Goal: Task Accomplishment & Management: Complete application form

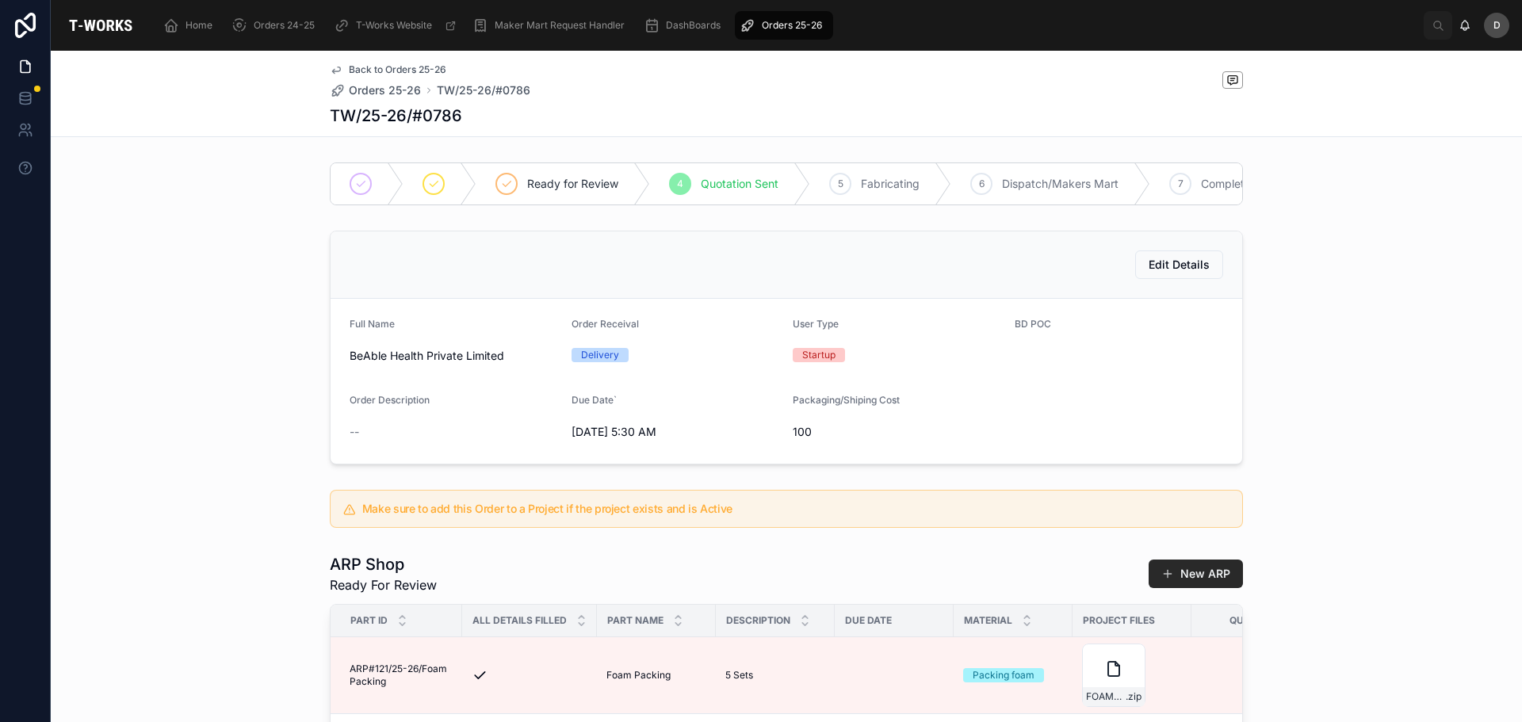
scroll to position [0, 806]
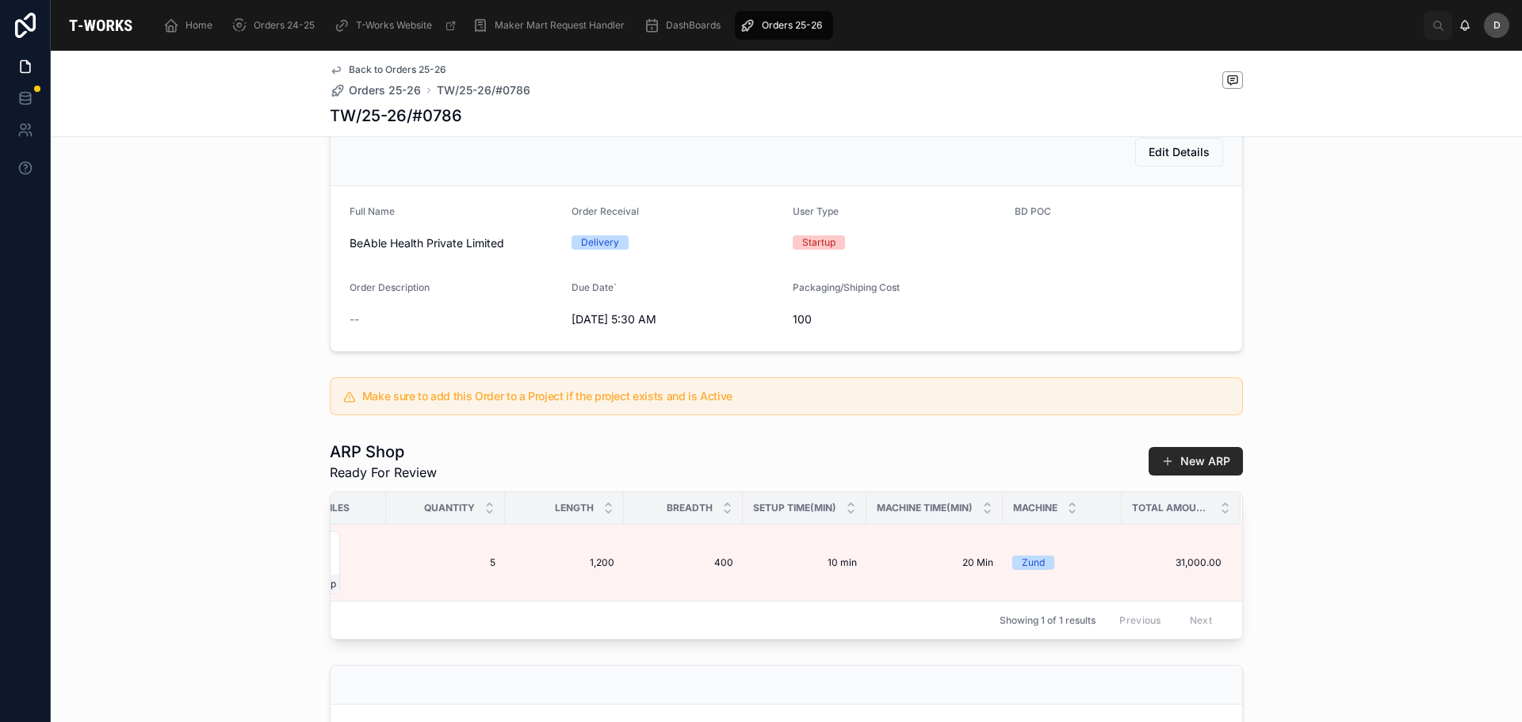
click at [762, 33] on div "Orders 25-26" at bounding box center [784, 25] width 89 height 25
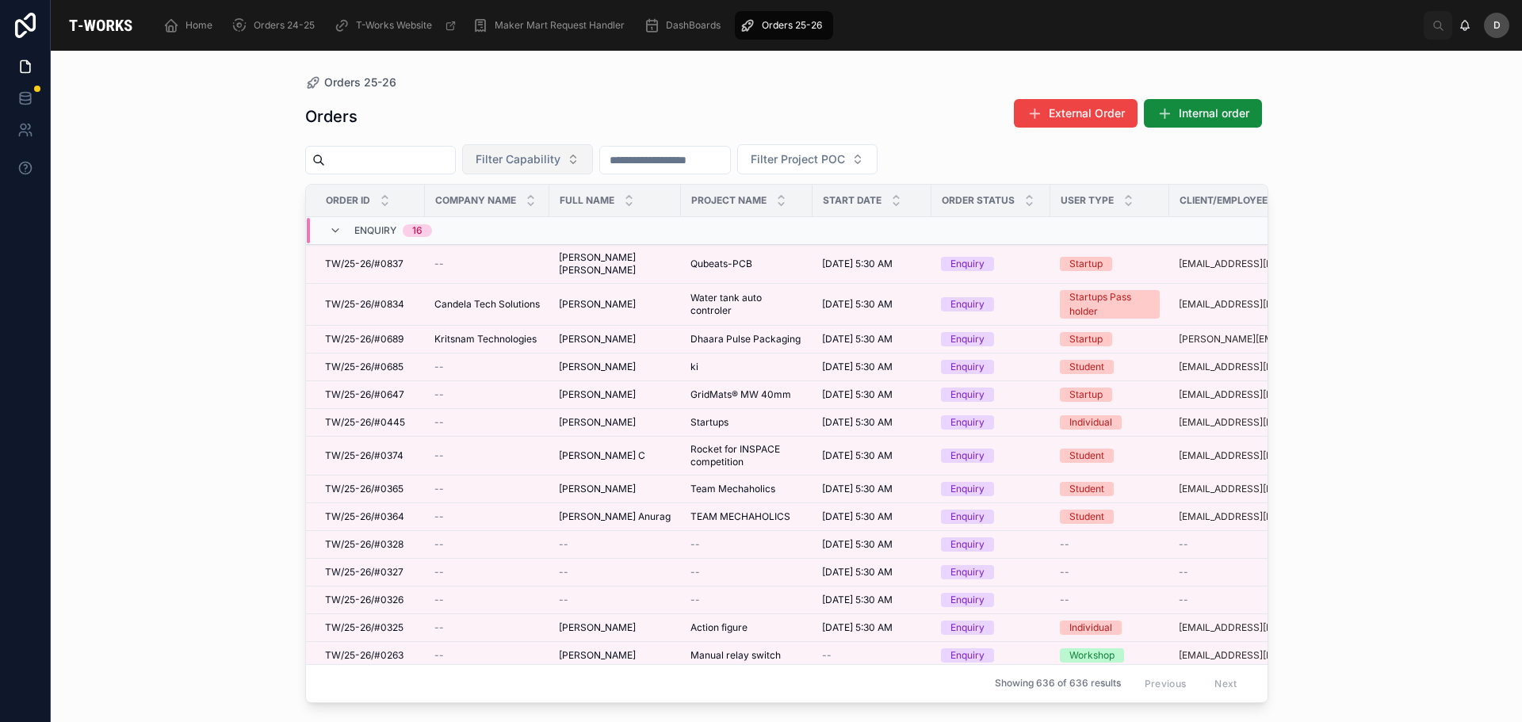
click at [561, 162] on span "Filter Capability" at bounding box center [518, 159] width 85 height 16
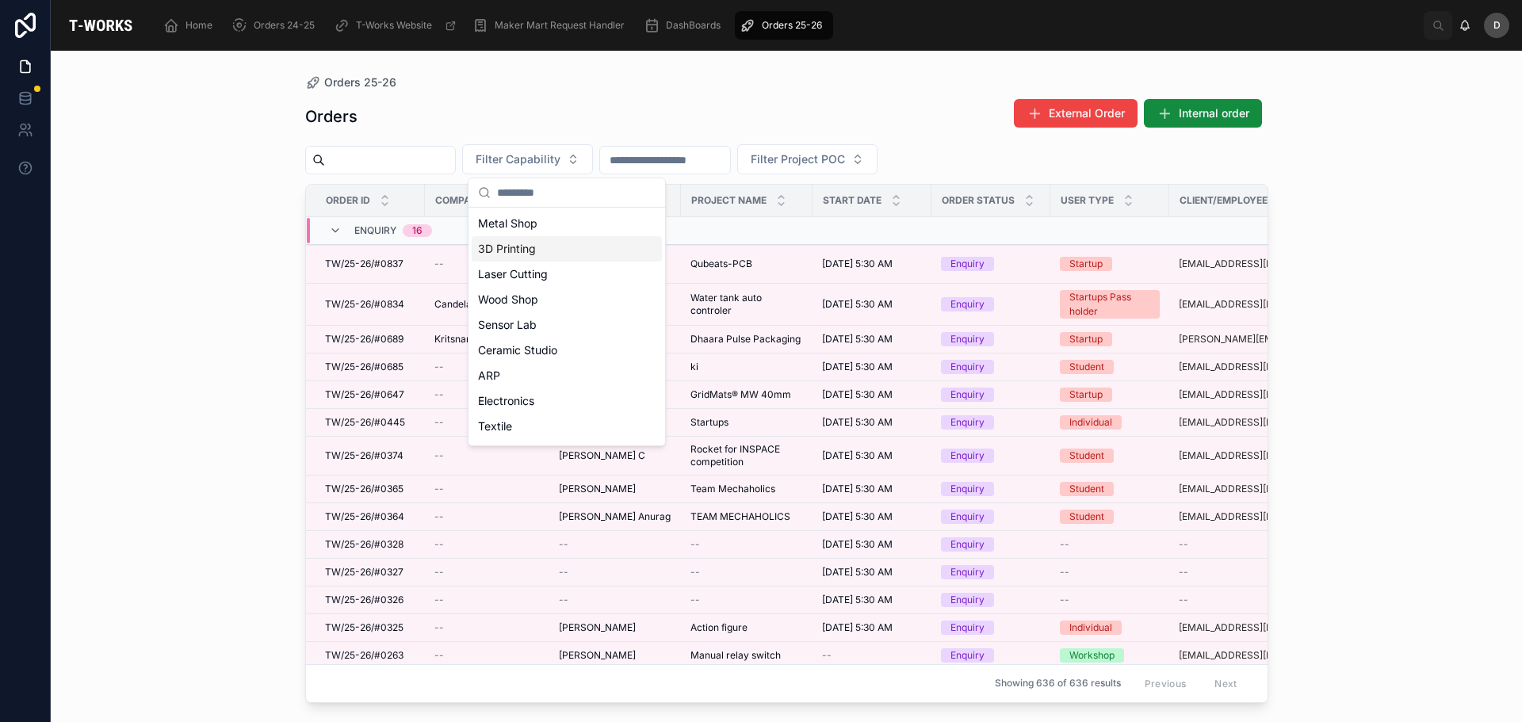
click at [546, 256] on div "3D Printing" at bounding box center [567, 248] width 190 height 25
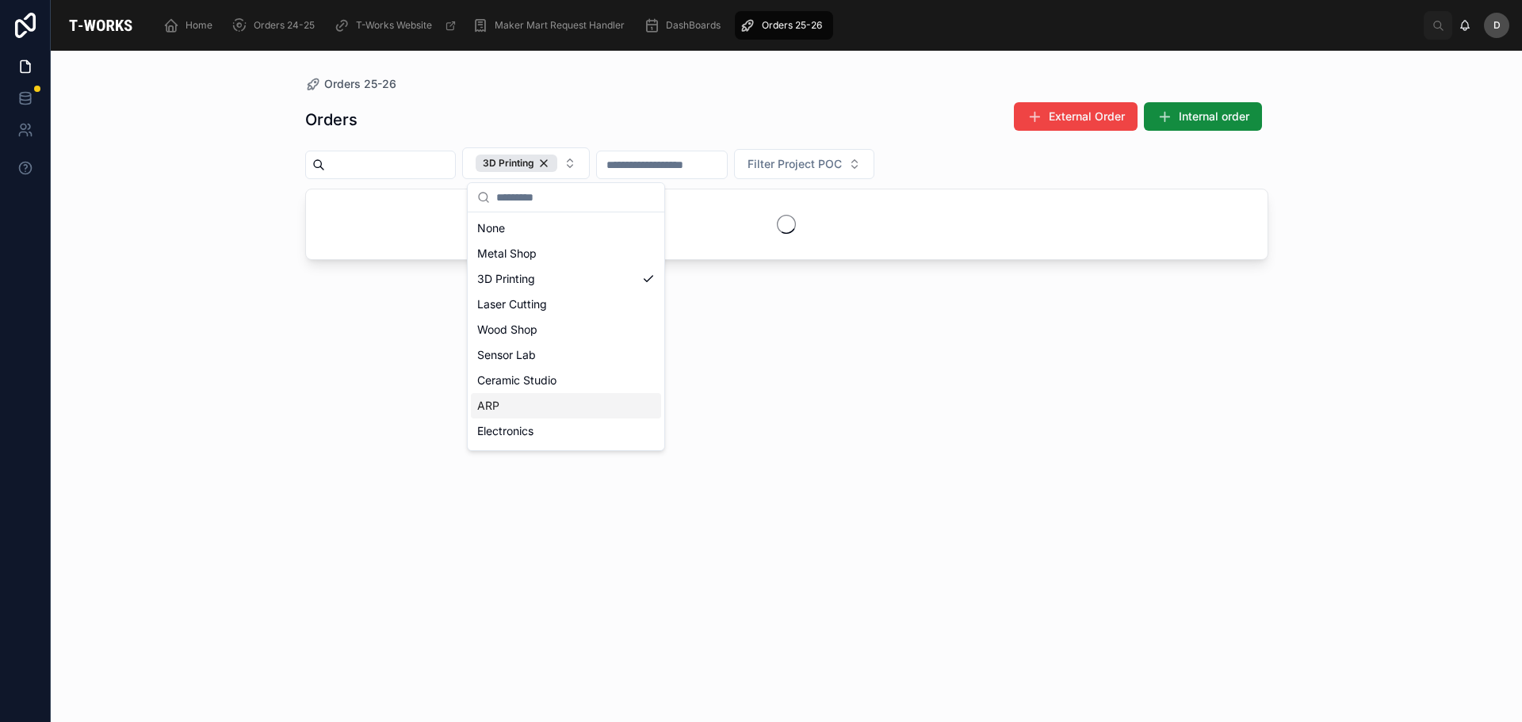
click at [520, 398] on div "ARP" at bounding box center [566, 405] width 190 height 25
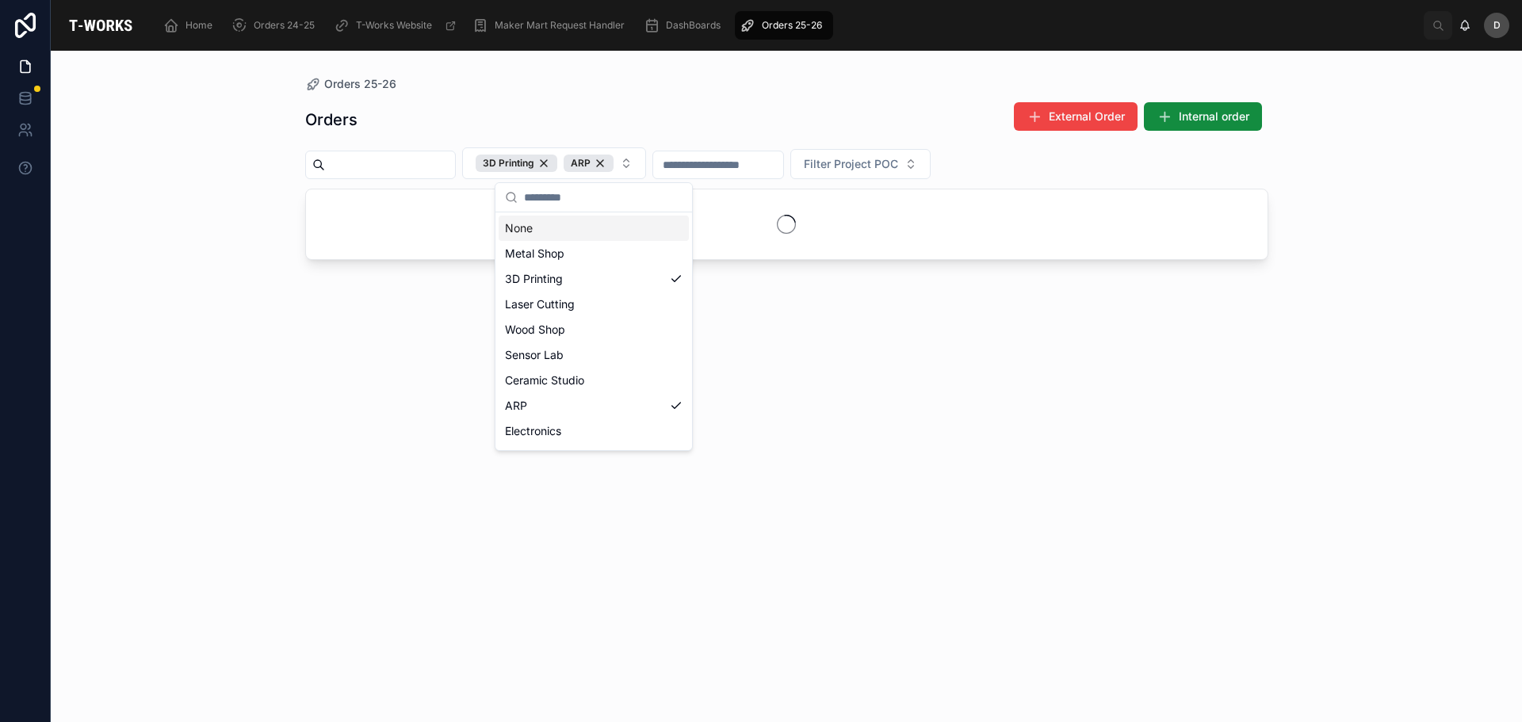
click at [643, 121] on div "Orders External Order Internal order" at bounding box center [786, 119] width 963 height 36
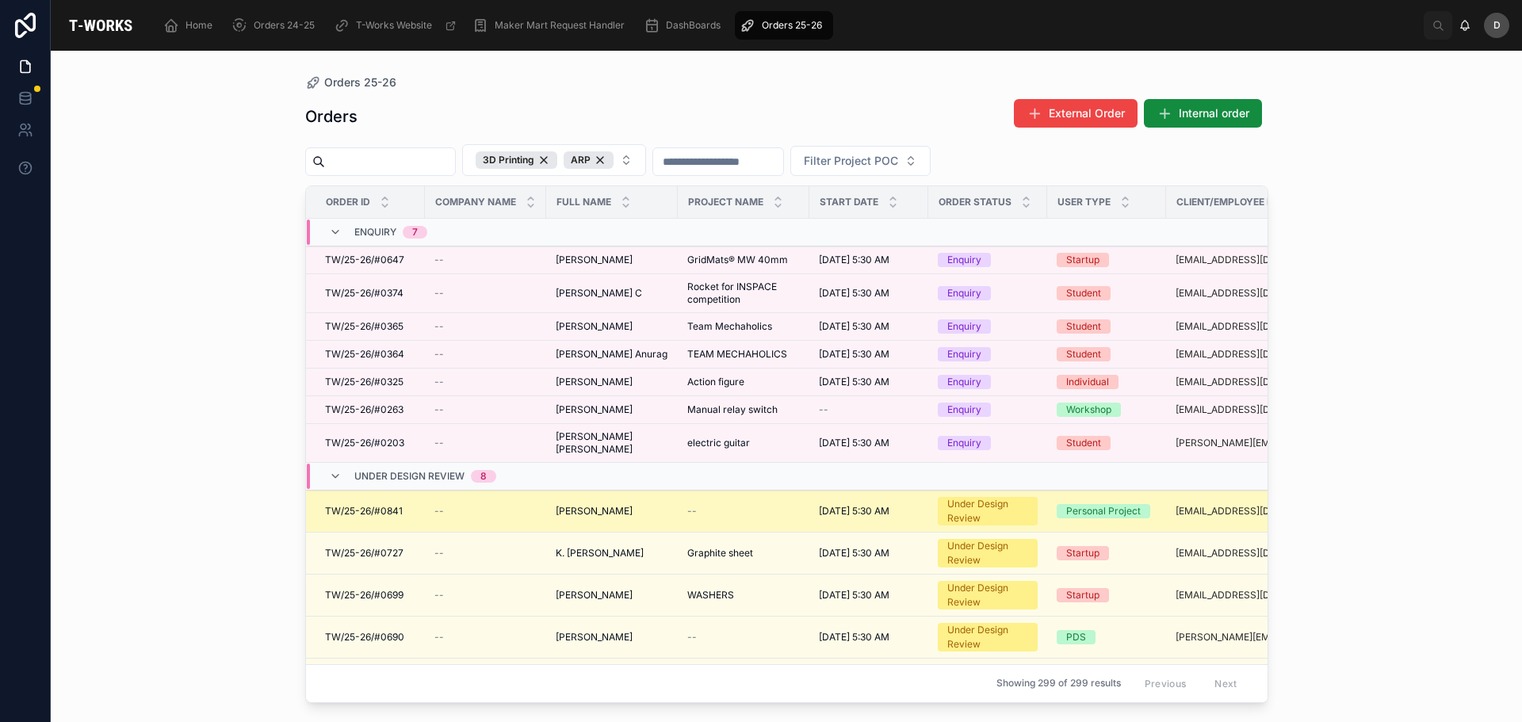
click at [787, 523] on td "--" at bounding box center [744, 512] width 132 height 42
click at [721, 521] on td "--" at bounding box center [744, 512] width 132 height 42
click at [684, 502] on td "--" at bounding box center [744, 512] width 132 height 42
click at [684, 508] on td "--" at bounding box center [744, 512] width 132 height 42
click at [690, 513] on span "--" at bounding box center [692, 511] width 10 height 13
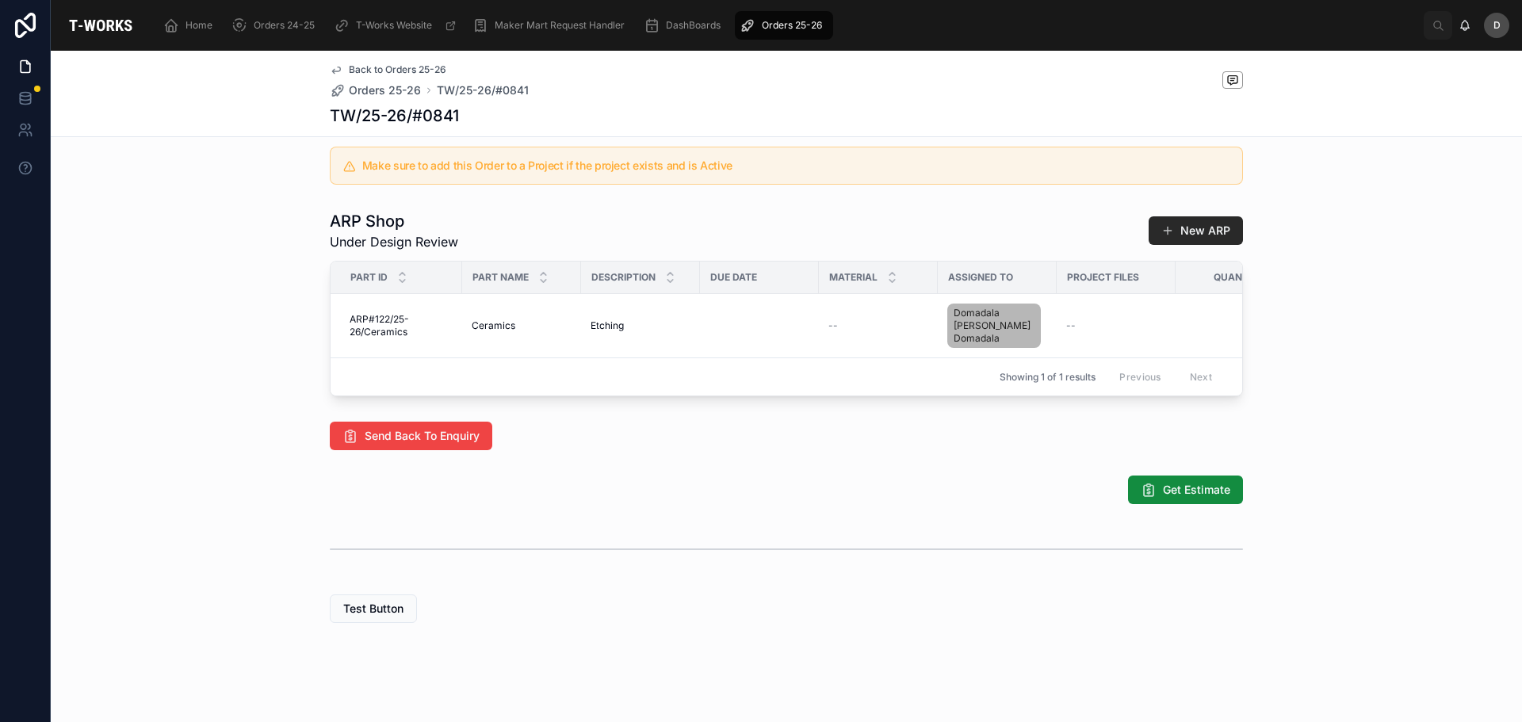
scroll to position [576, 0]
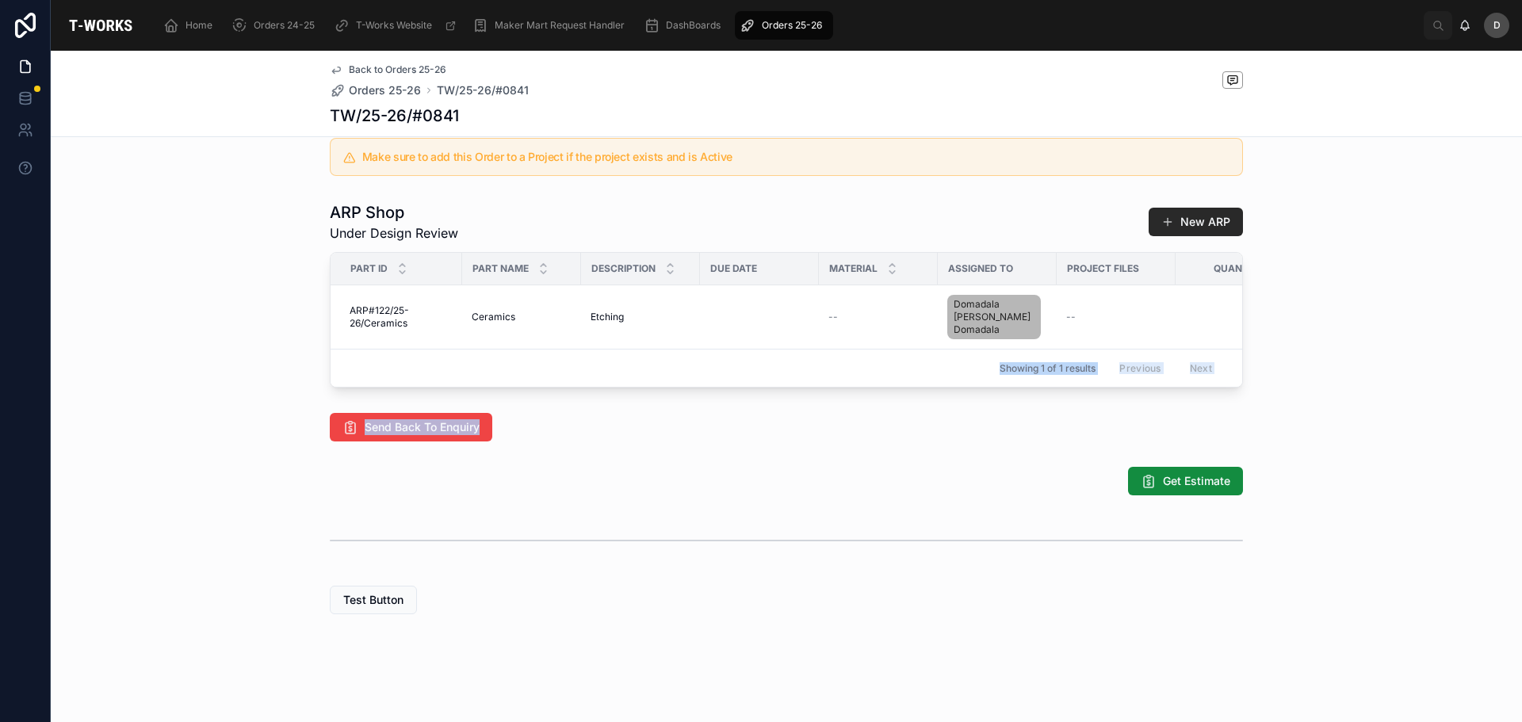
drag, startPoint x: 763, startPoint y: 388, endPoint x: 1158, endPoint y: 405, distance: 395.3
click at [1158, 405] on div "Enquiry 2 Under Design Review 3 Ready for Review 4 Quotation Sent 5 Fabricating…" at bounding box center [787, 106] width 1472 height 1029
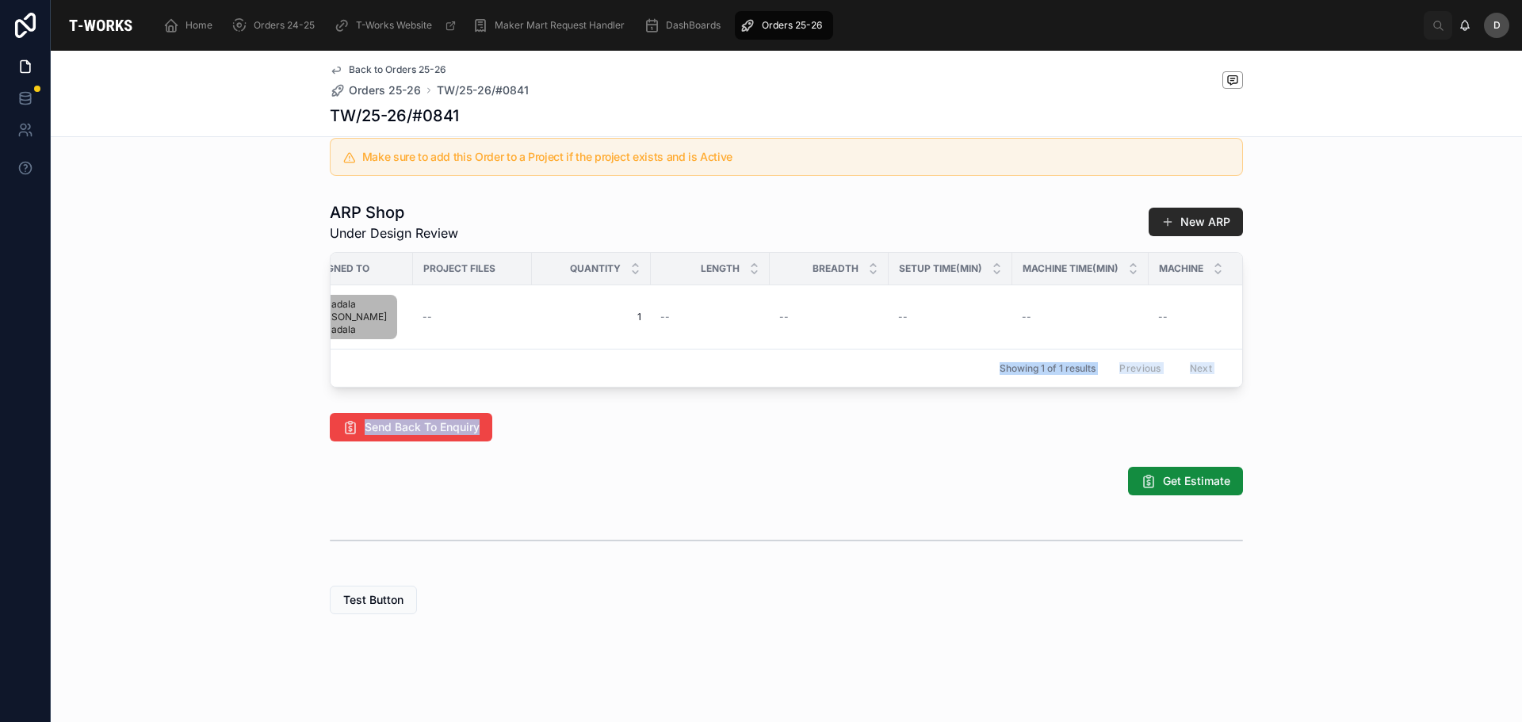
scroll to position [0, 791]
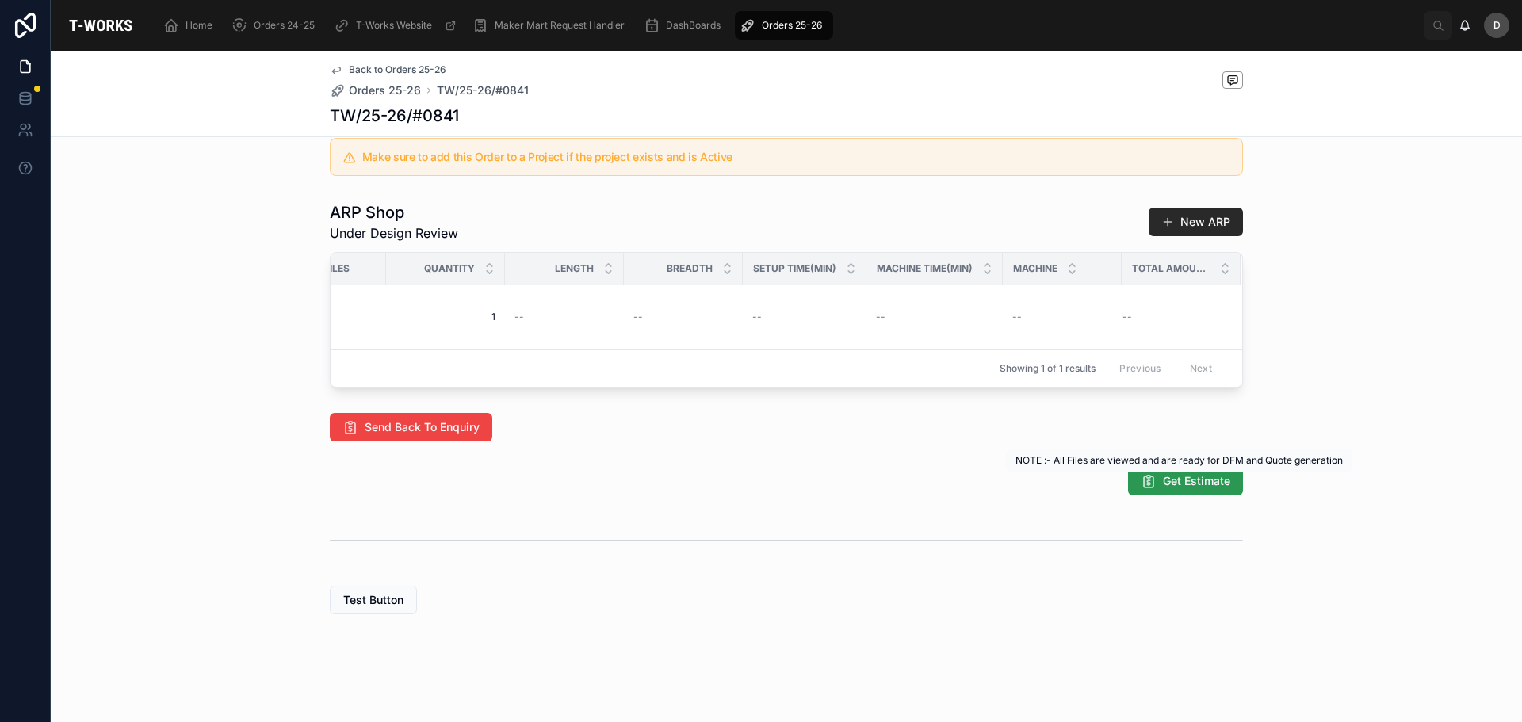
click at [1146, 472] on div "NOTE :- All Files are viewed and are ready for DFM and Quote generation NOTE :-…" at bounding box center [1179, 461] width 347 height 22
click at [1185, 484] on span "Get Estimate" at bounding box center [1196, 481] width 67 height 16
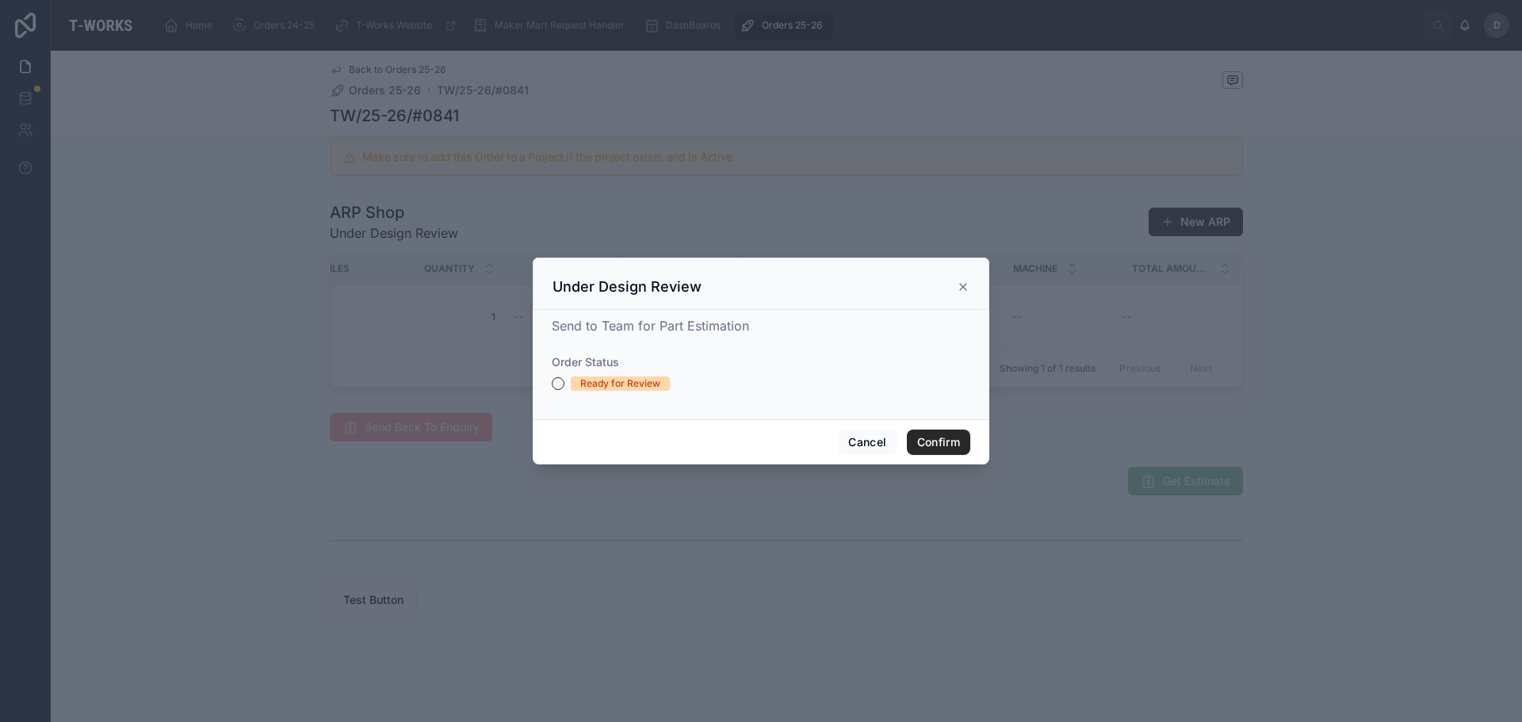
click at [622, 386] on div "Ready for Review" at bounding box center [620, 384] width 80 height 14
click at [565, 386] on button "Ready for Review" at bounding box center [558, 383] width 13 height 13
click at [934, 436] on button "Confirm" at bounding box center [938, 442] width 63 height 25
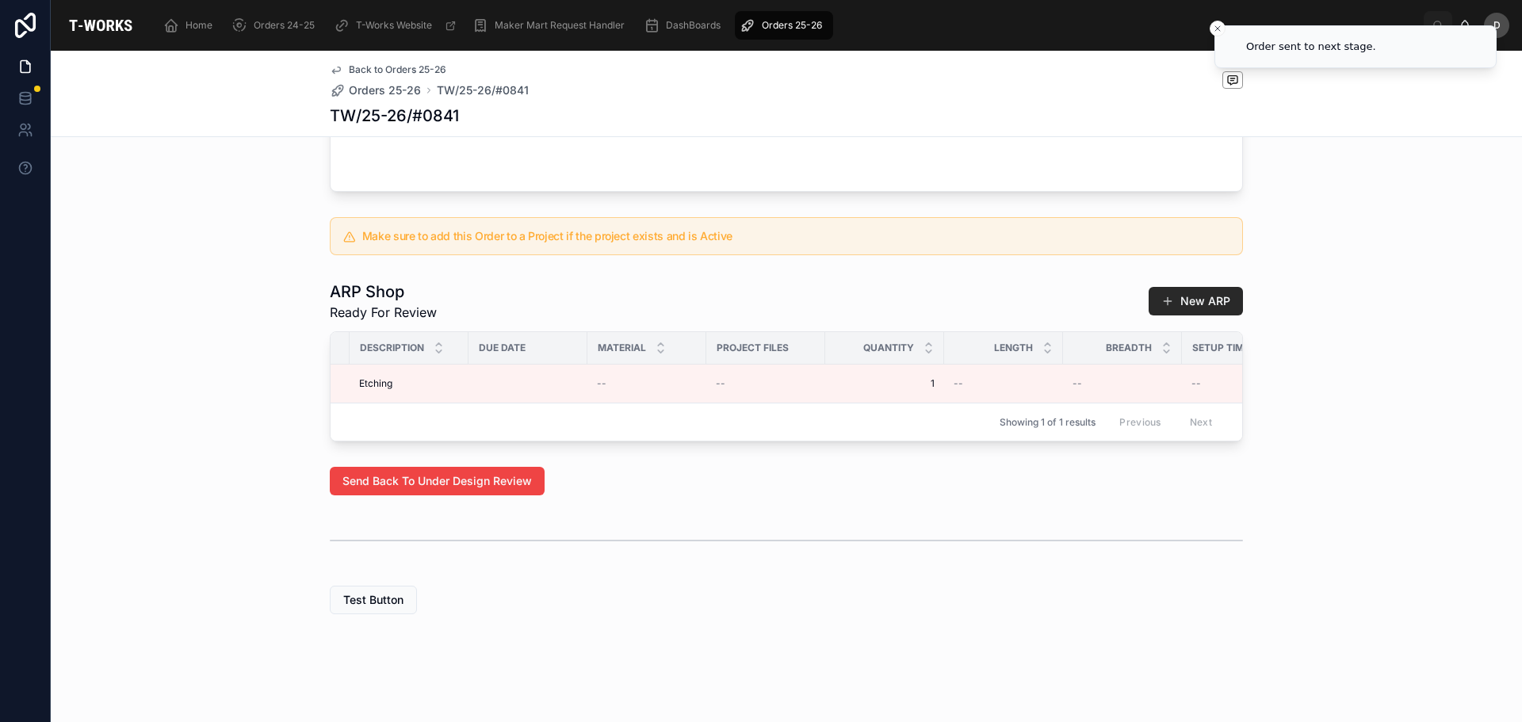
scroll to position [0, 519]
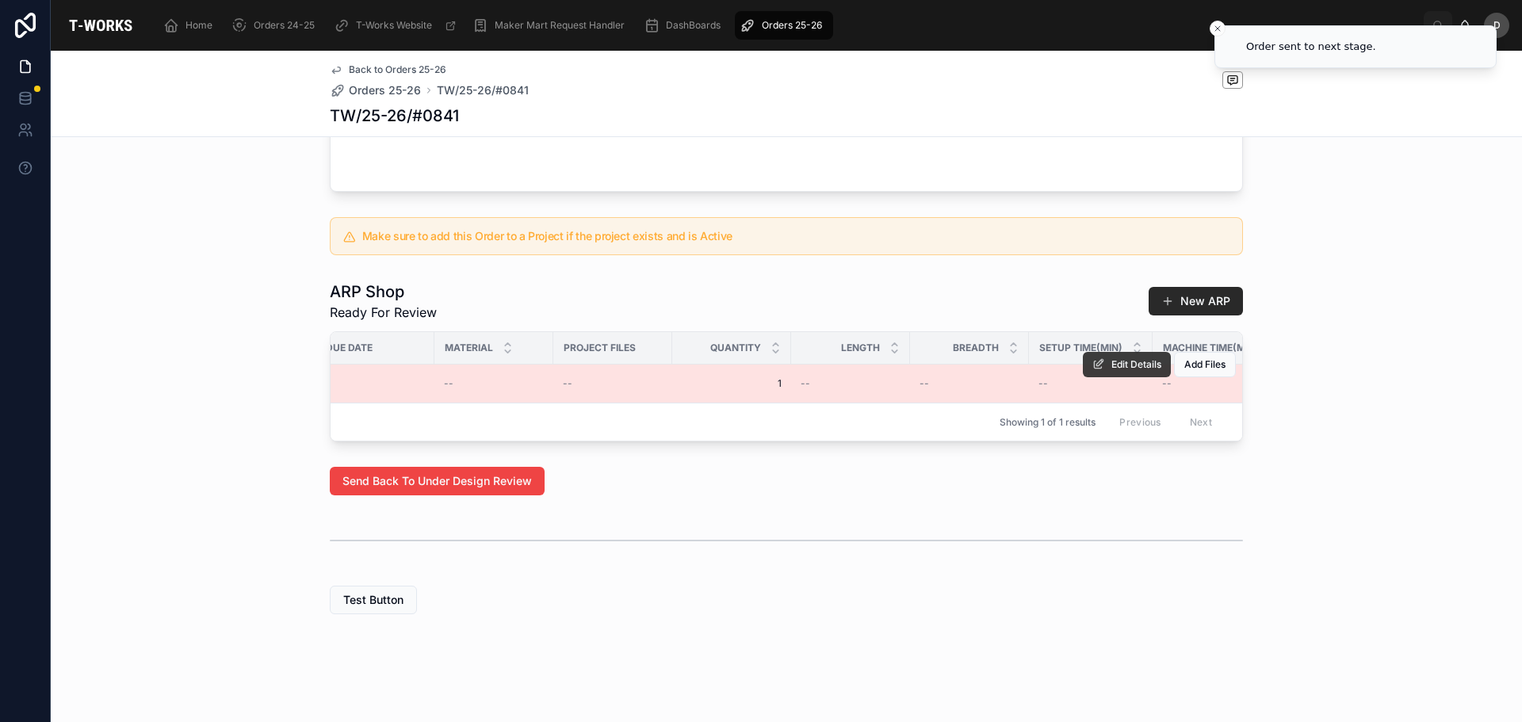
click at [1120, 361] on button "Edit Details" at bounding box center [1127, 364] width 88 height 25
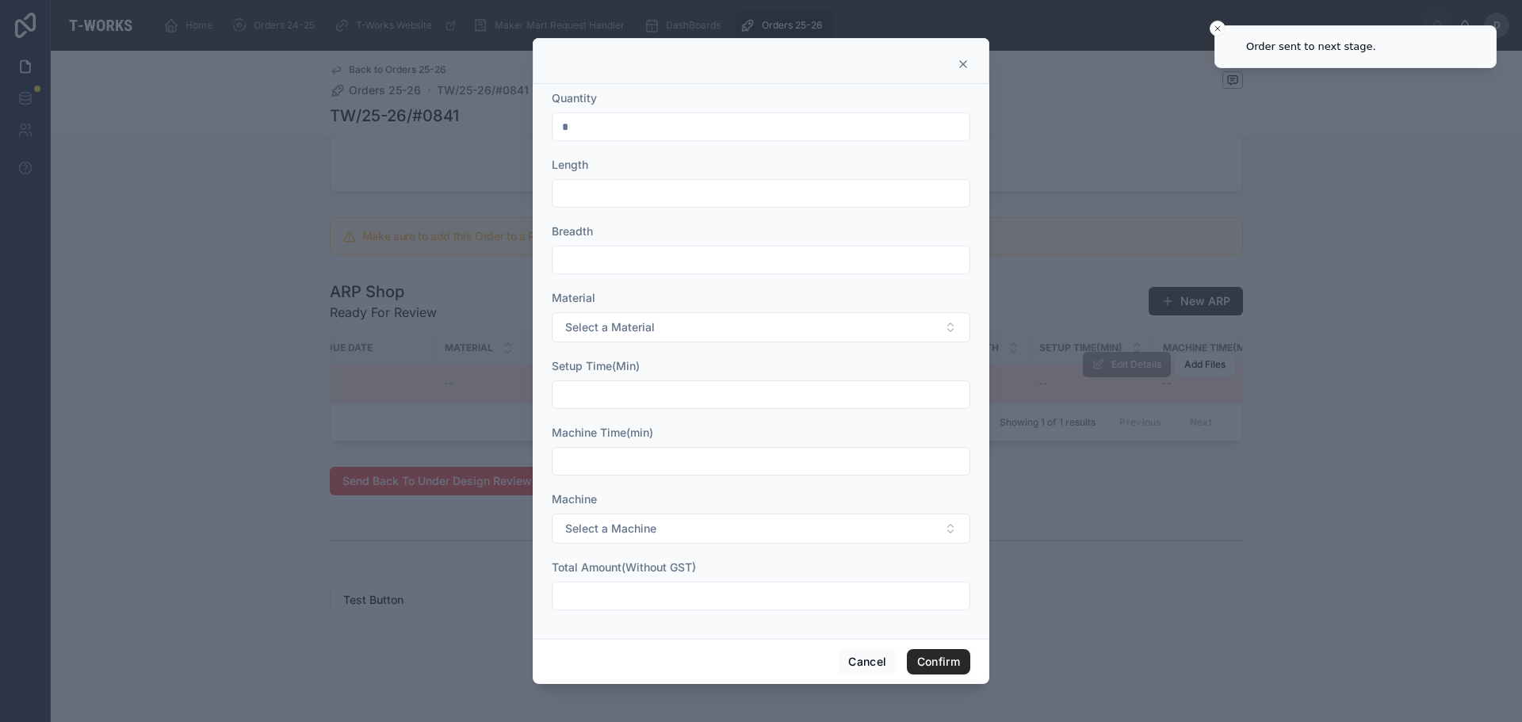
click at [686, 190] on input "text" at bounding box center [761, 193] width 417 height 22
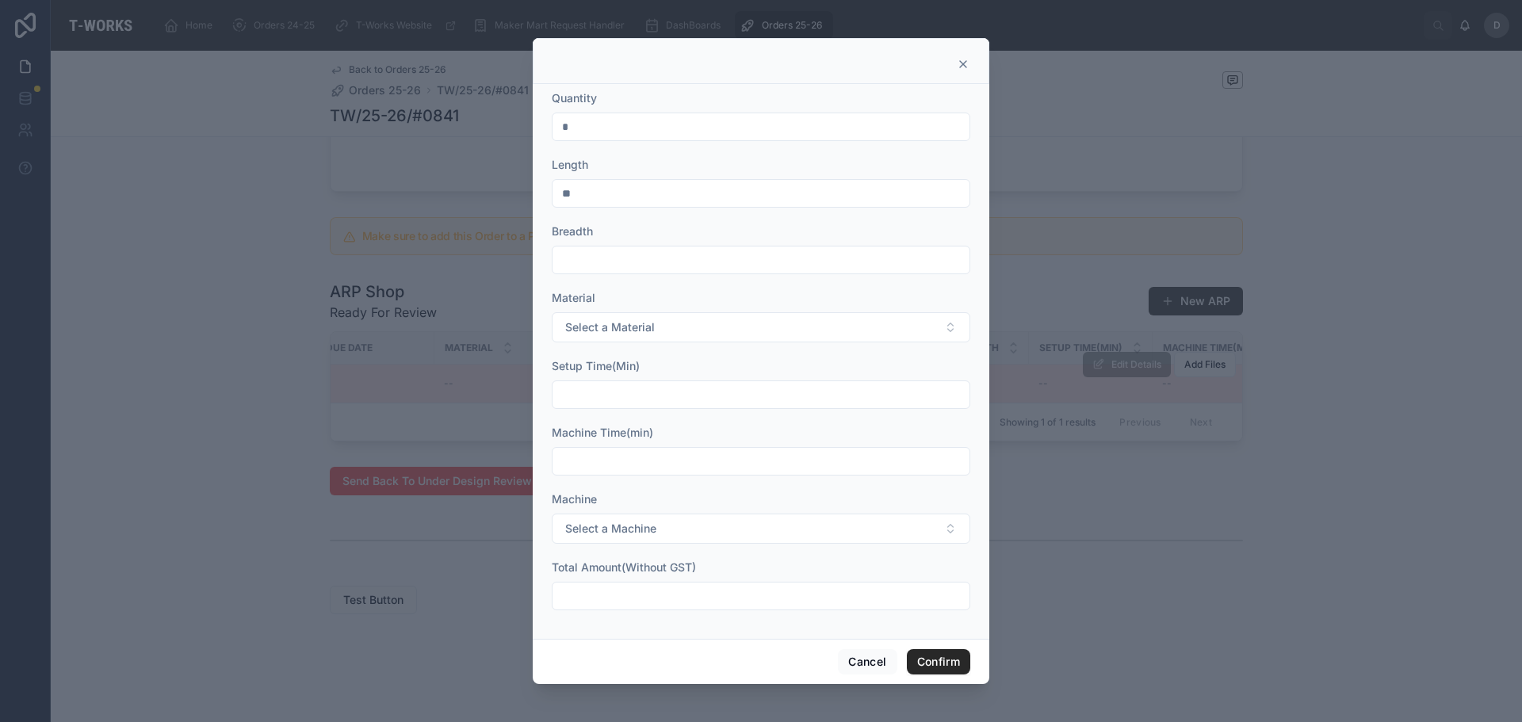
type input "**"
click at [849, 267] on input "text" at bounding box center [761, 260] width 417 height 22
type input "*"
click at [795, 332] on button "Select a Material" at bounding box center [761, 327] width 419 height 30
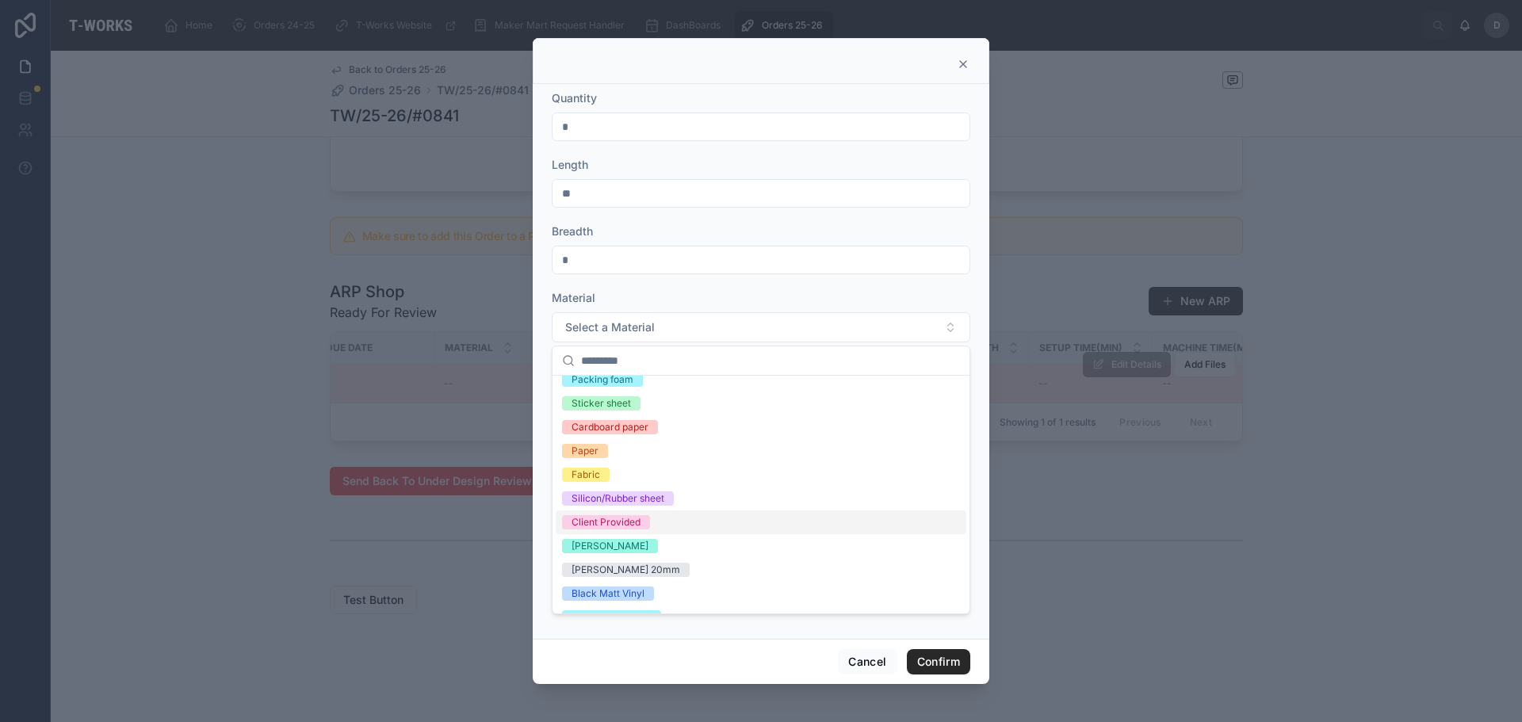
scroll to position [54, 0]
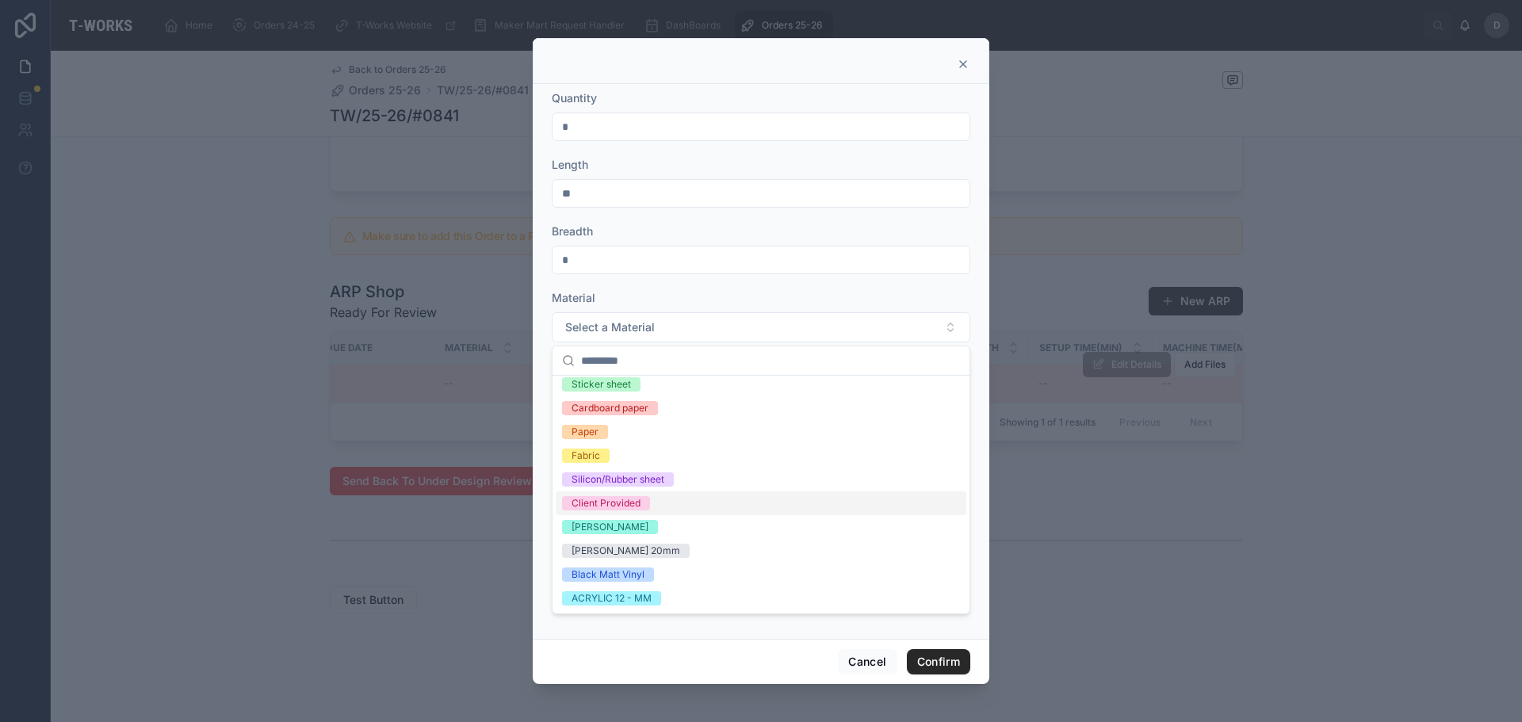
click at [603, 499] on div "Client Provided" at bounding box center [606, 503] width 69 height 14
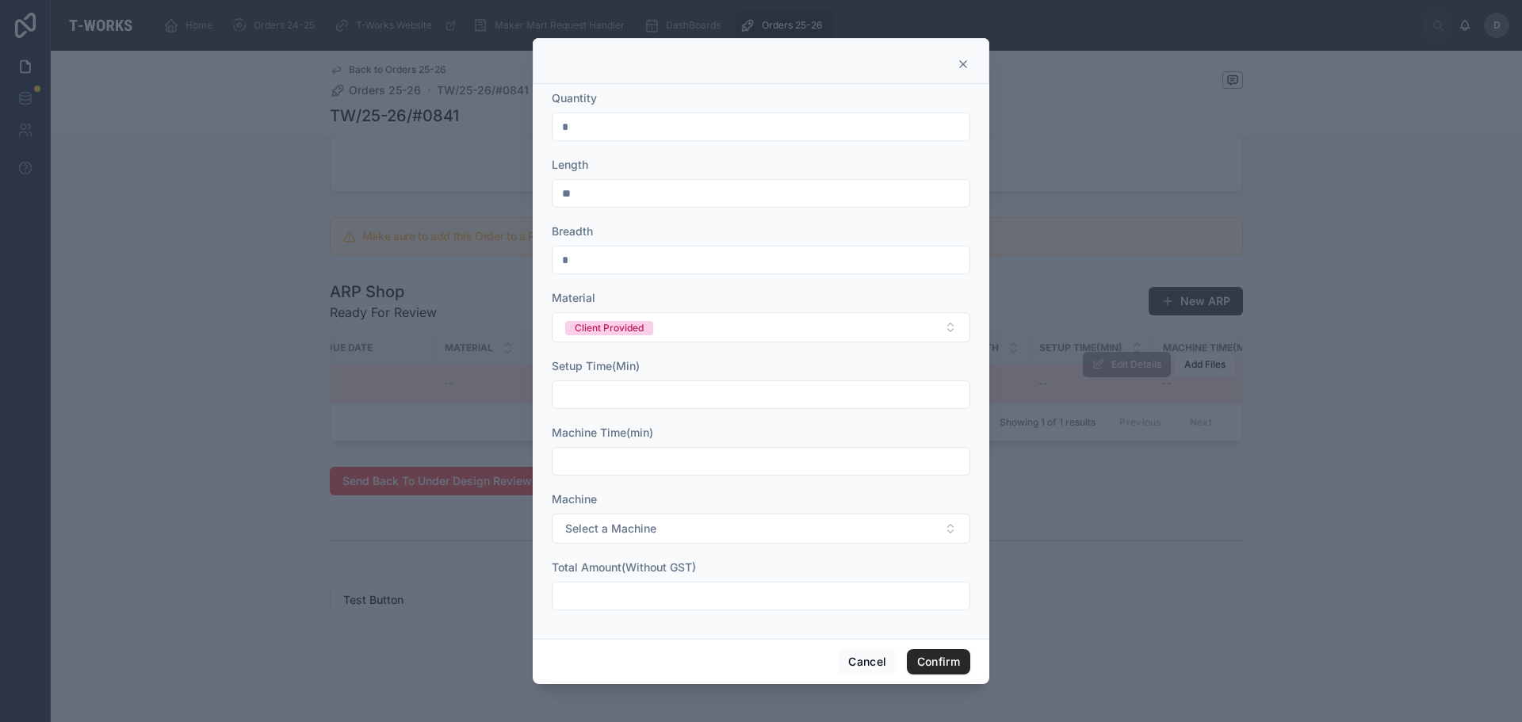
click at [638, 382] on div at bounding box center [761, 395] width 419 height 29
click at [633, 395] on input "text" at bounding box center [761, 395] width 417 height 22
type input "****"
click at [653, 456] on input "text" at bounding box center [761, 461] width 417 height 22
click at [590, 463] on input "text" at bounding box center [761, 461] width 417 height 22
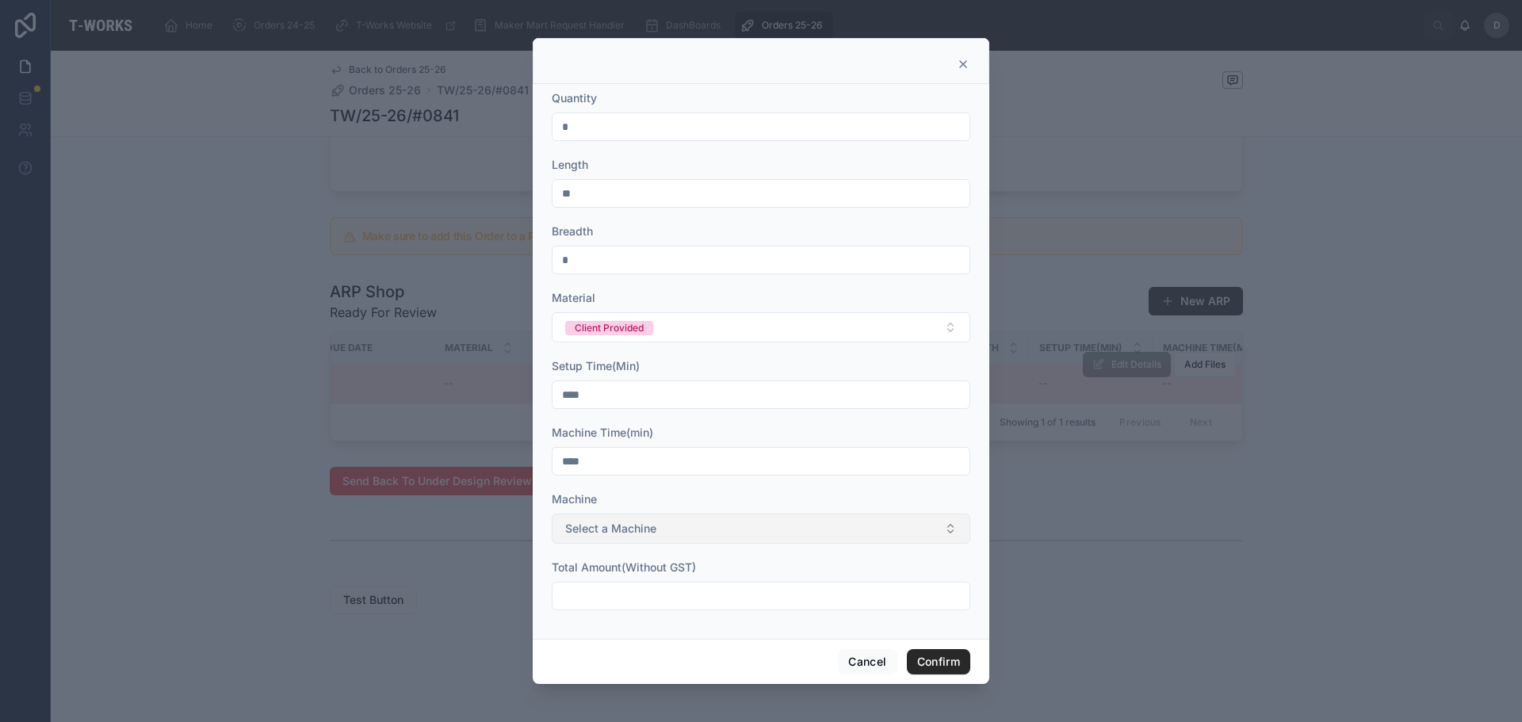
type input "****"
click at [600, 536] on span "Select a Machine" at bounding box center [610, 529] width 91 height 16
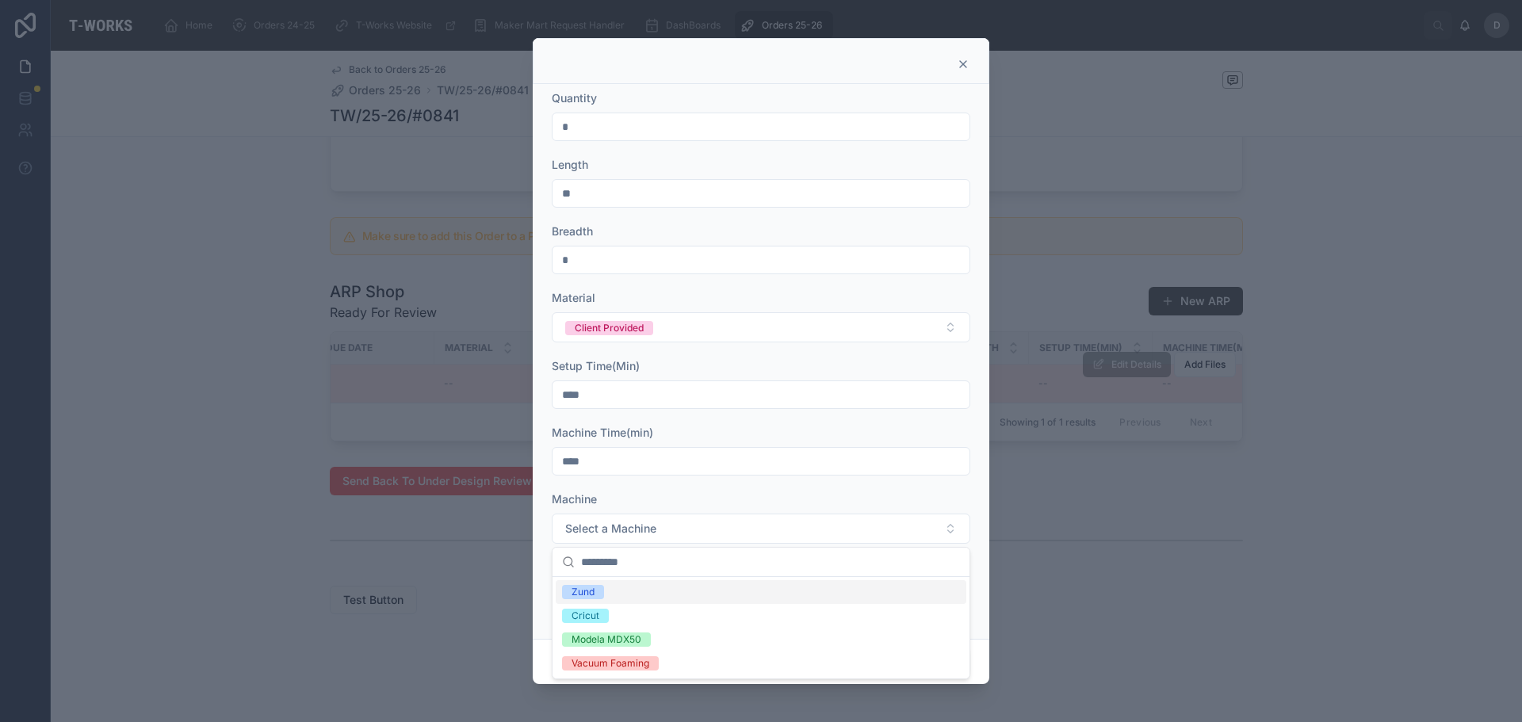
click at [603, 592] on span "Zund" at bounding box center [583, 592] width 42 height 14
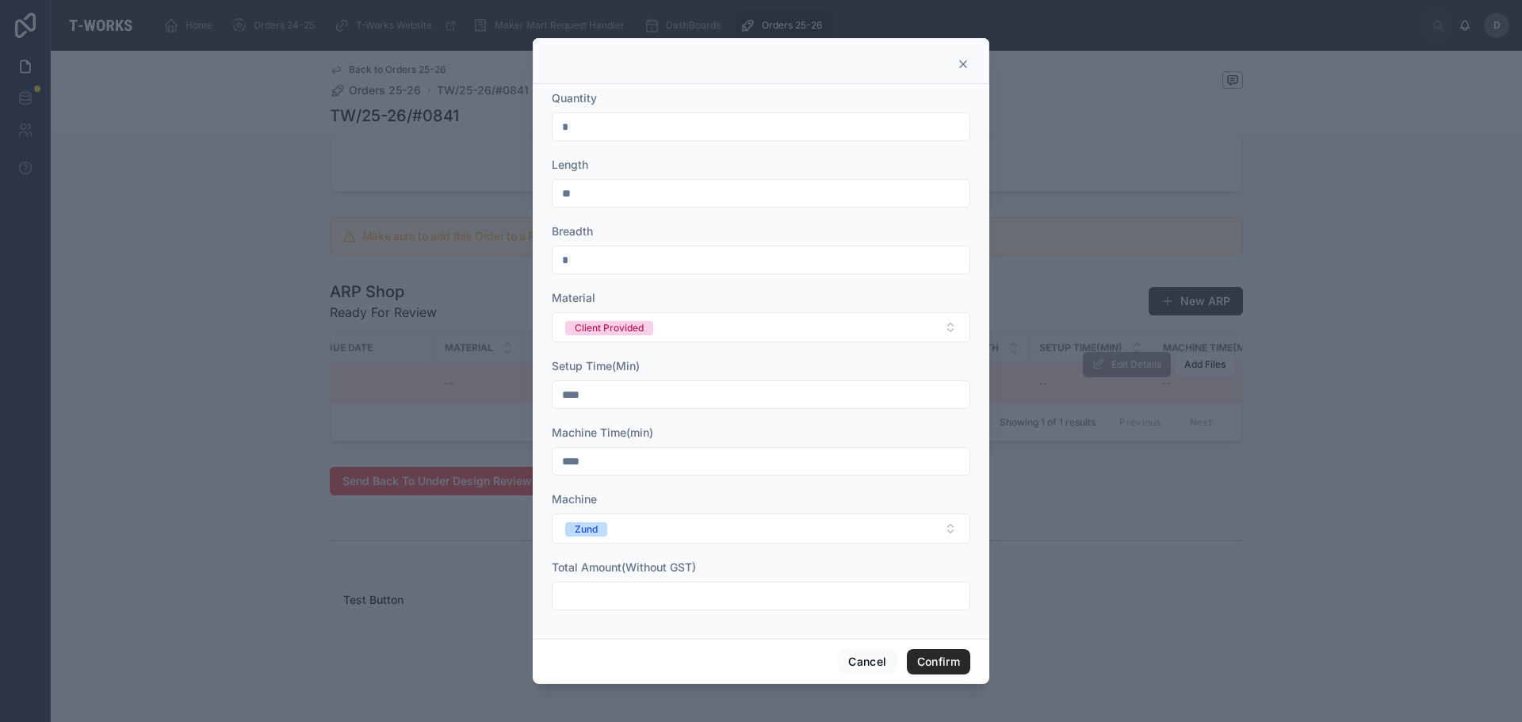
click at [635, 599] on input "text" at bounding box center [761, 596] width 417 height 22
type input "****"
click at [956, 662] on button "Confirm" at bounding box center [938, 661] width 63 height 25
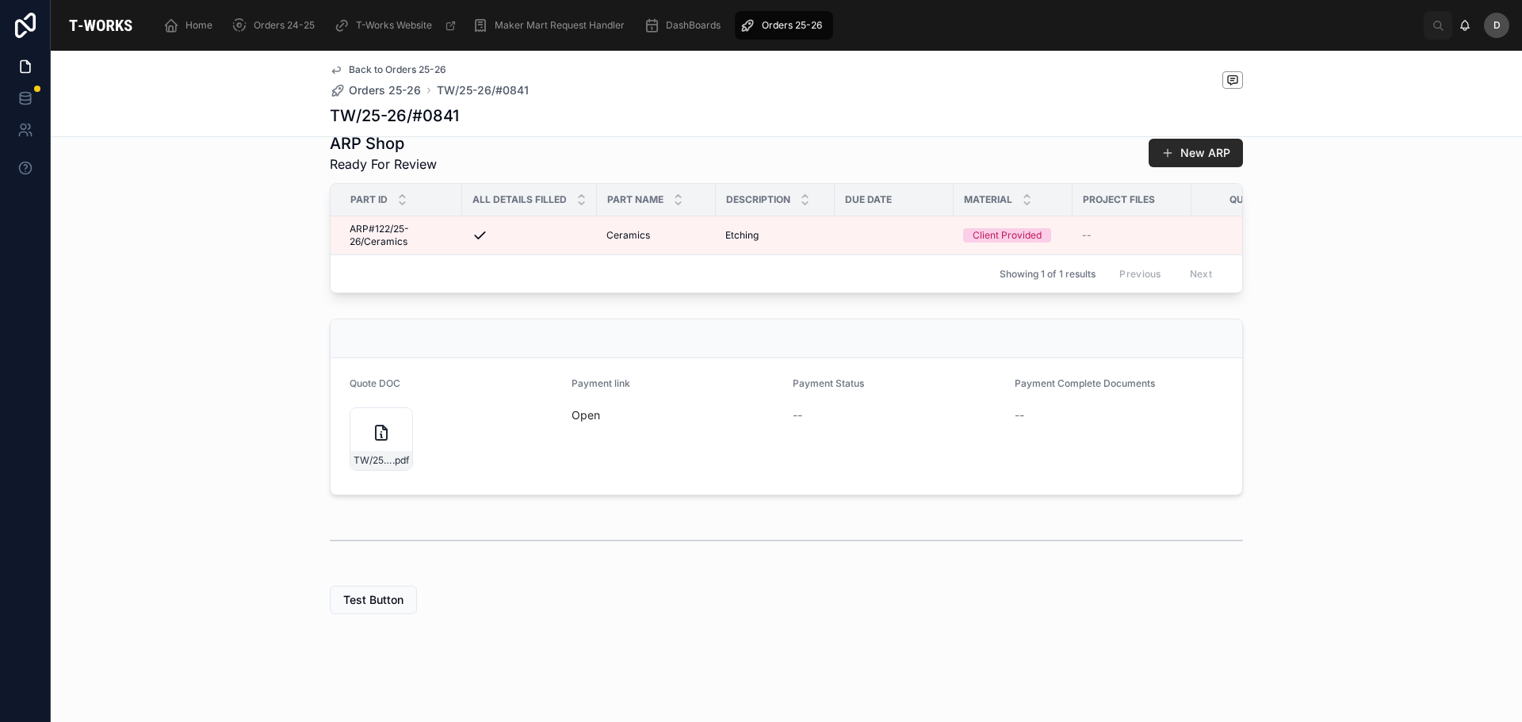
scroll to position [445, 0]
click at [374, 439] on icon at bounding box center [381, 432] width 19 height 19
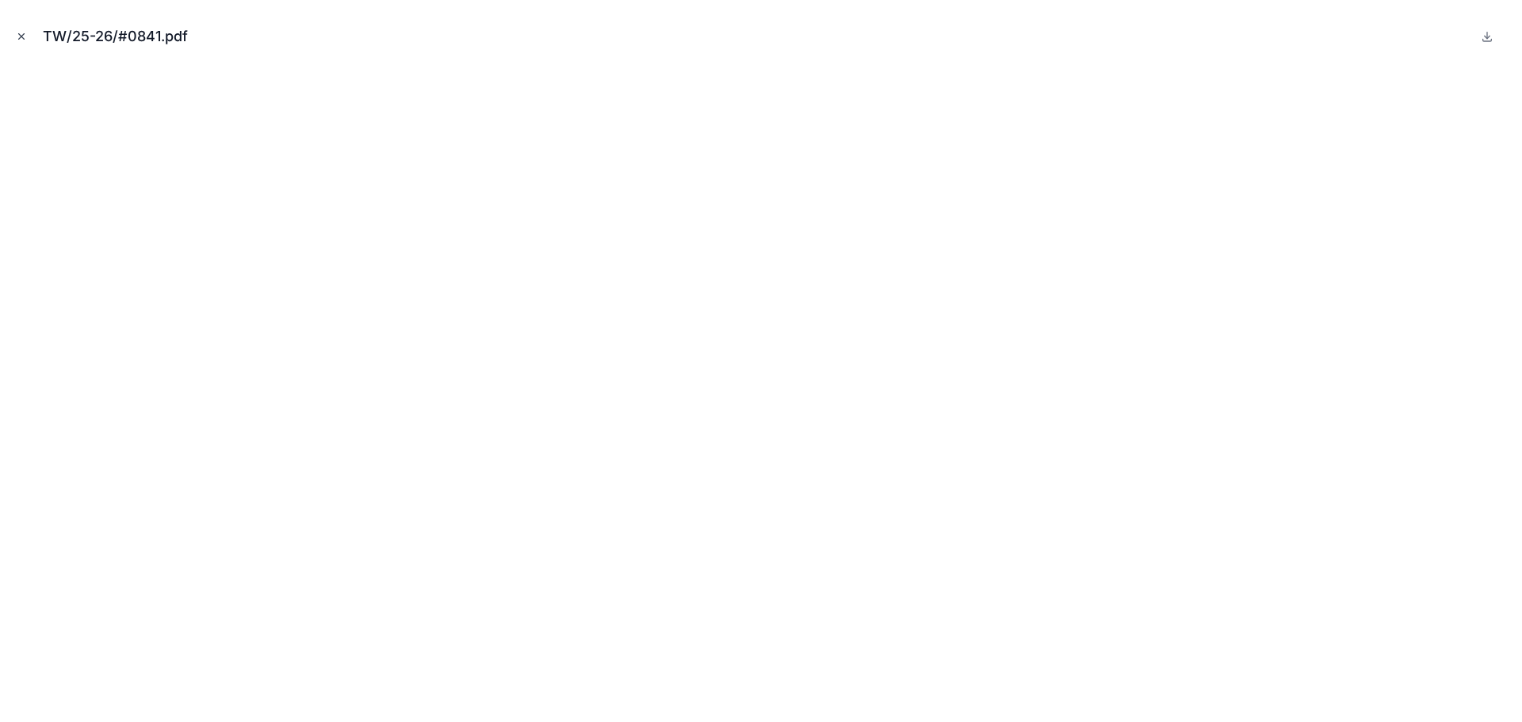
click at [24, 37] on icon "Close modal" at bounding box center [21, 36] width 11 height 11
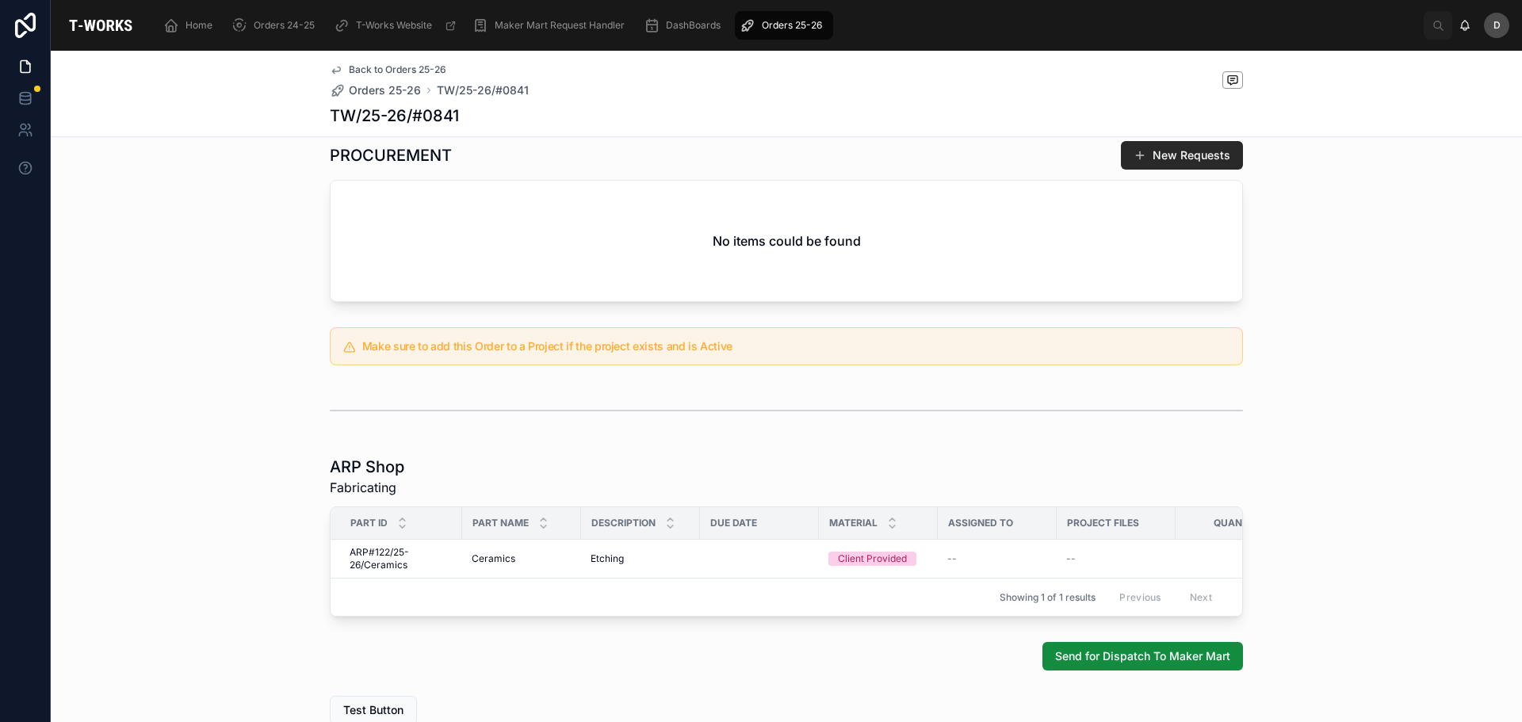
scroll to position [659, 0]
